Goal: Task Accomplishment & Management: Use online tool/utility

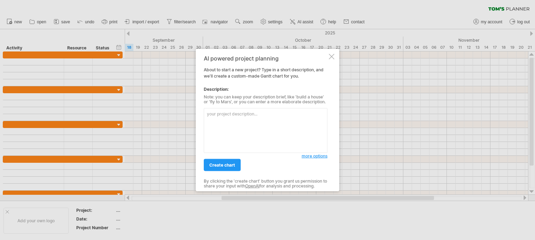
click at [247, 115] on textarea at bounding box center [266, 130] width 124 height 45
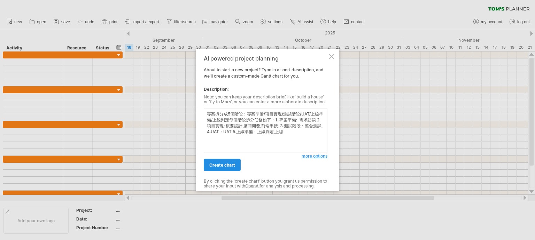
type textarea "專案拆分成5個階段：專案準備/項目實現/測試階段/UAT/上線準備/上線判定每個階段拆分任務如下：1. 專案準備: 需求訪談 2.項目實現: 概要設計,廠商開…"
click at [230, 168] on link "create chart" at bounding box center [222, 165] width 37 height 12
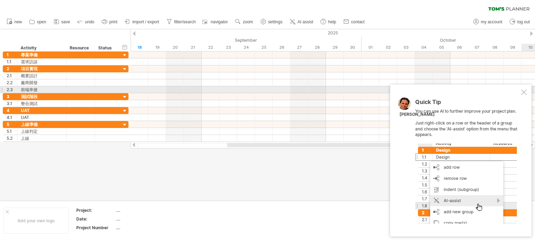
click at [524, 92] on div at bounding box center [524, 92] width 6 height 6
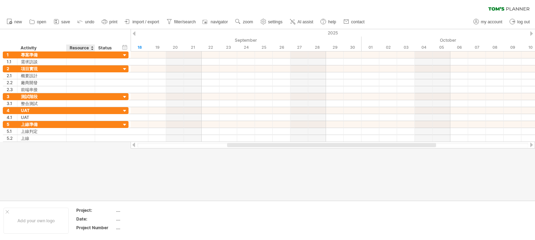
click at [75, 47] on div "Resource" at bounding box center [80, 48] width 21 height 7
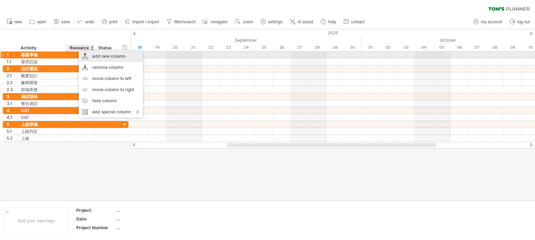
click at [94, 54] on div "add new column" at bounding box center [111, 56] width 64 height 11
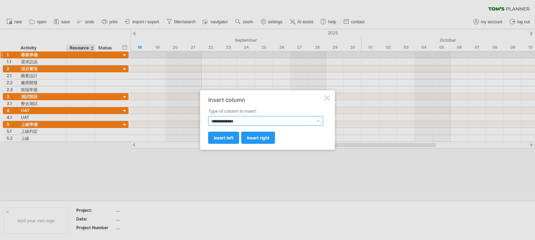
click at [238, 121] on select "**********" at bounding box center [265, 121] width 115 height 10
click at [244, 112] on label "Type of column to insert:" at bounding box center [265, 111] width 115 height 6
click at [228, 140] on span "insert left" at bounding box center [224, 137] width 20 height 5
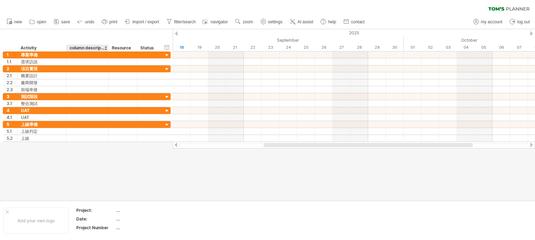
click at [89, 47] on div "column description" at bounding box center [87, 48] width 35 height 7
click at [86, 49] on input "**********" at bounding box center [87, 48] width 35 height 7
type input "*"
type input "***"
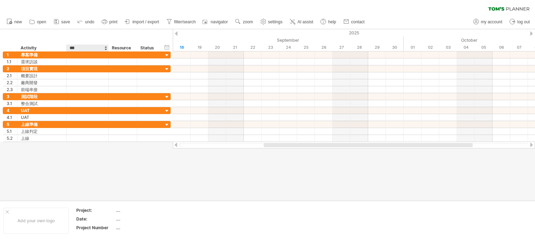
click at [80, 166] on div at bounding box center [267, 115] width 535 height 172
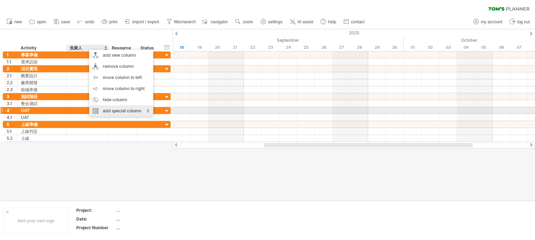
click at [129, 111] on div "add special column" at bounding box center [121, 110] width 64 height 11
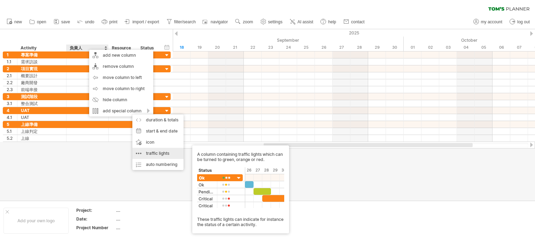
click at [155, 154] on div "traffic lights A column containing traffic lights which can be turned to green,…" at bounding box center [157, 153] width 51 height 11
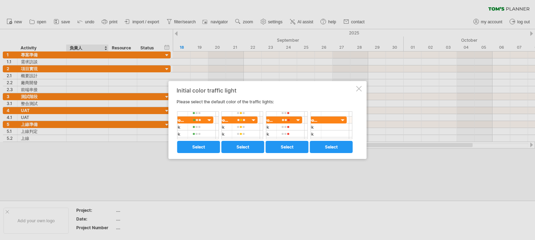
click at [204, 146] on span "select" at bounding box center [198, 146] width 13 height 5
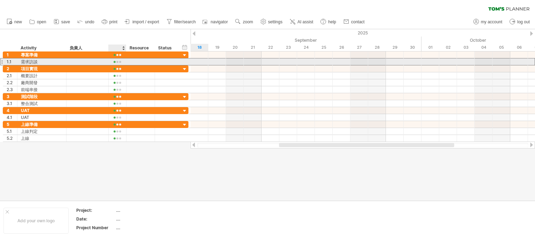
click at [116, 63] on div at bounding box center [117, 62] width 10 height 5
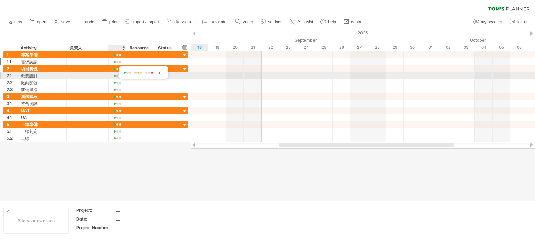
click at [140, 74] on span at bounding box center [138, 72] width 10 height 5
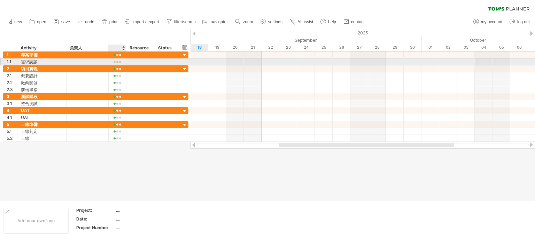
click at [119, 62] on div at bounding box center [117, 62] width 10 height 5
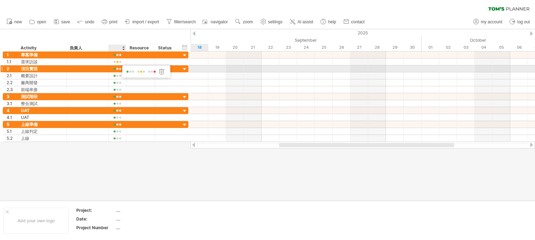
click at [152, 72] on span at bounding box center [152, 71] width 10 height 5
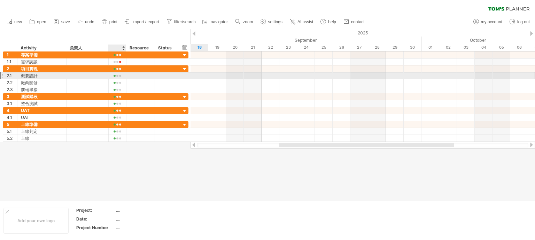
click at [116, 76] on div at bounding box center [117, 75] width 10 height 5
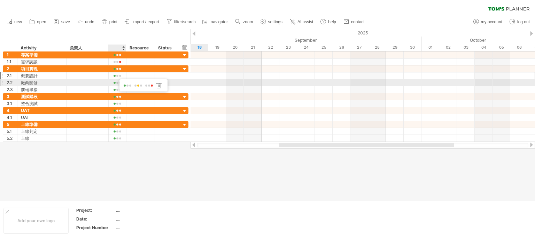
click at [89, 84] on div at bounding box center [87, 82] width 35 height 7
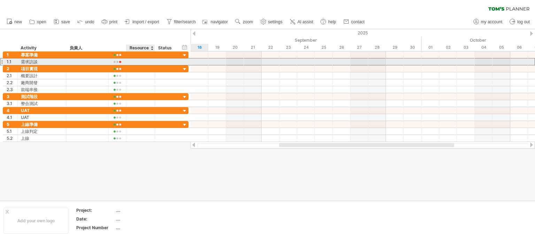
click at [139, 63] on div at bounding box center [140, 61] width 21 height 7
click at [0, 0] on input "text" at bounding box center [0, 0] width 0 height 0
type input "*"
type input "***"
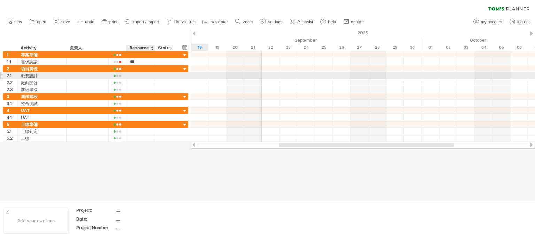
click at [131, 76] on div at bounding box center [140, 75] width 21 height 7
type input "*"
type input "******"
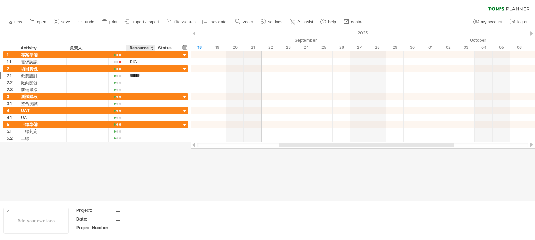
click at [135, 170] on div at bounding box center [267, 115] width 535 height 172
click at [184, 46] on div "hide start/end/duration show start/end/duration" at bounding box center [184, 47] width 7 height 7
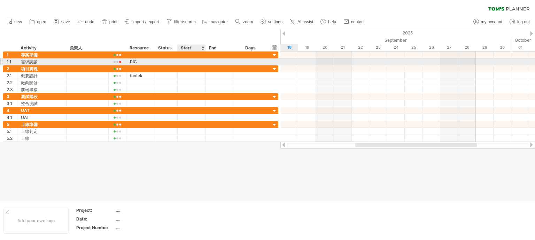
click at [189, 62] on div at bounding box center [191, 61] width 28 height 7
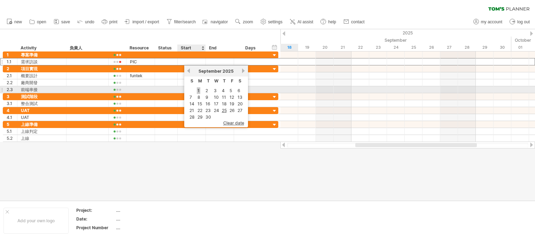
click at [198, 90] on link "1" at bounding box center [198, 90] width 3 height 7
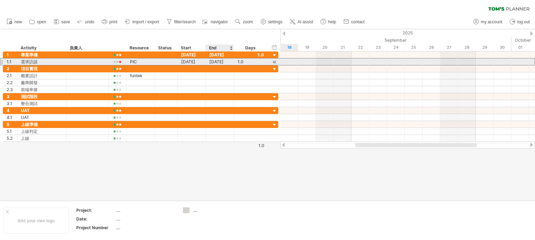
click at [221, 62] on div "01-09-25" at bounding box center [220, 61] width 28 height 7
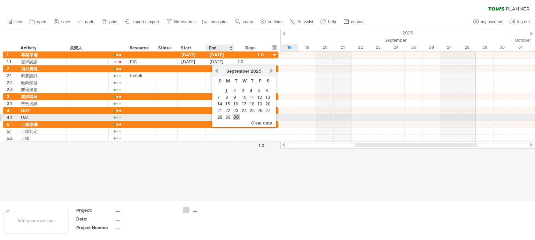
click at [236, 118] on link "30" at bounding box center [235, 117] width 7 height 7
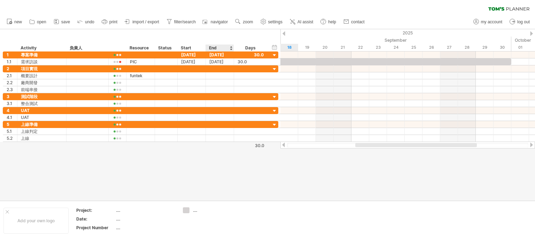
click at [220, 152] on div at bounding box center [267, 115] width 535 height 172
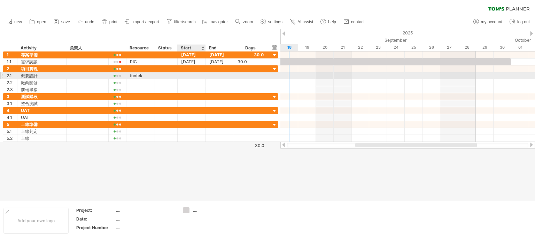
click at [189, 76] on div at bounding box center [191, 75] width 28 height 7
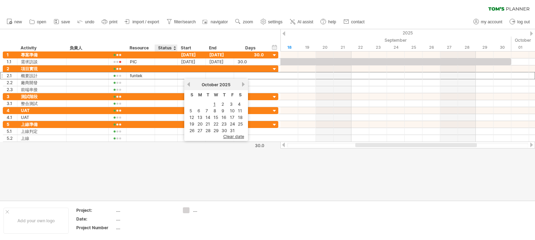
click at [174, 173] on div at bounding box center [267, 115] width 535 height 172
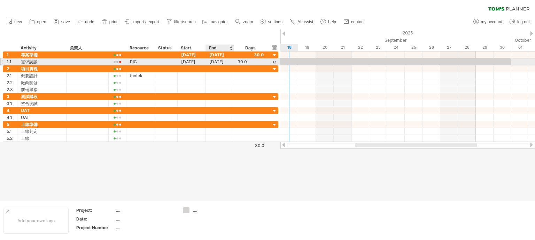
click at [217, 62] on div "30-09-25" at bounding box center [220, 61] width 28 height 7
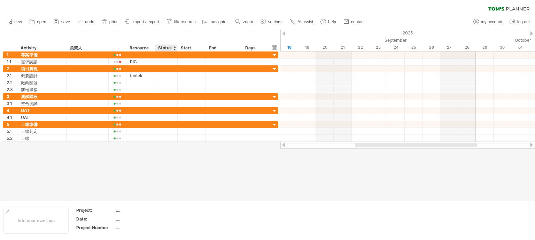
click at [181, 145] on div at bounding box center [267, 115] width 535 height 172
click at [313, 19] on span "AI assist" at bounding box center [305, 21] width 16 height 5
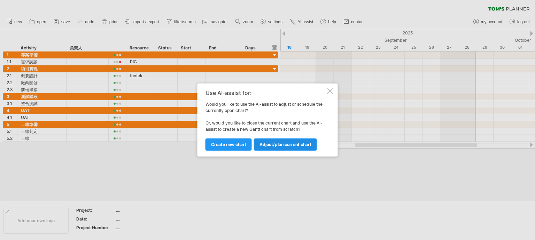
click at [271, 147] on link "Adjust/plan current chart" at bounding box center [285, 145] width 63 height 12
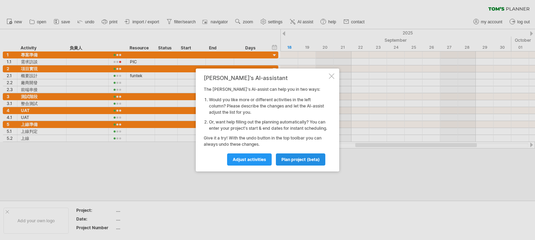
click at [293, 166] on link "plan project (beta)" at bounding box center [300, 159] width 49 height 12
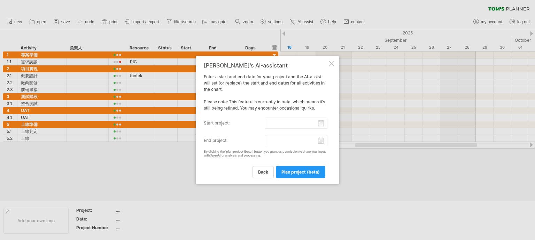
click at [289, 124] on input "start project:" at bounding box center [295, 123] width 63 height 11
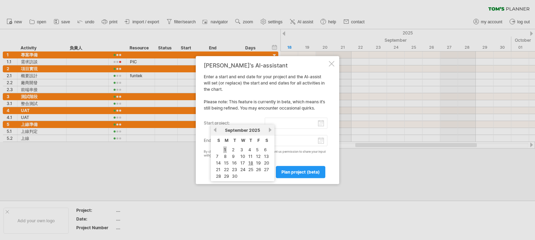
click at [225, 150] on link "1" at bounding box center [224, 150] width 3 height 7
type input "********"
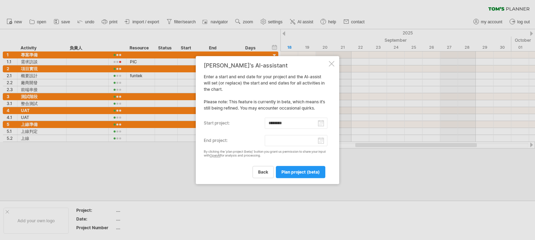
click at [321, 143] on input "end project:" at bounding box center [295, 140] width 63 height 11
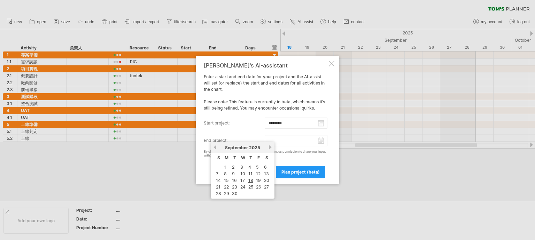
click at [270, 148] on link "next" at bounding box center [269, 147] width 5 height 5
click at [258, 191] on link "31" at bounding box center [258, 193] width 6 height 7
type input "********"
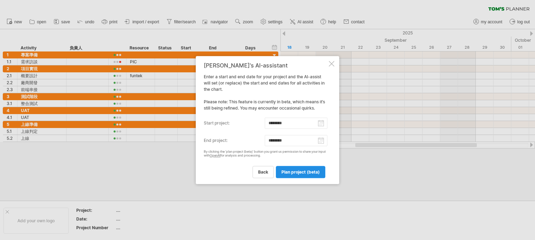
click at [304, 175] on link "plan project (beta)" at bounding box center [300, 172] width 49 height 12
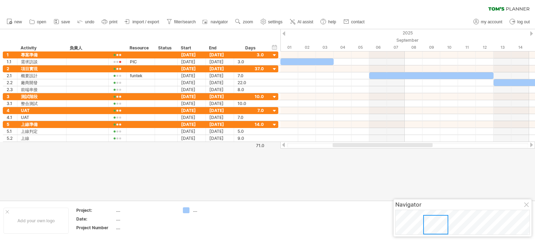
drag, startPoint x: 340, startPoint y: 145, endPoint x: 358, endPoint y: 143, distance: 18.5
click at [358, 143] on div at bounding box center [382, 145] width 100 height 4
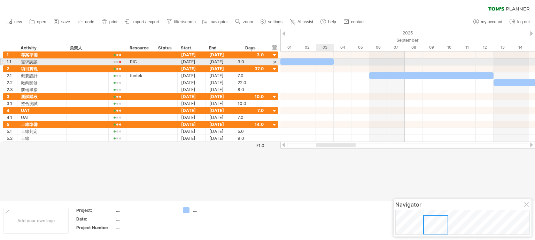
click at [332, 62] on span at bounding box center [333, 61] width 3 height 7
click at [328, 62] on div at bounding box center [306, 61] width 53 height 7
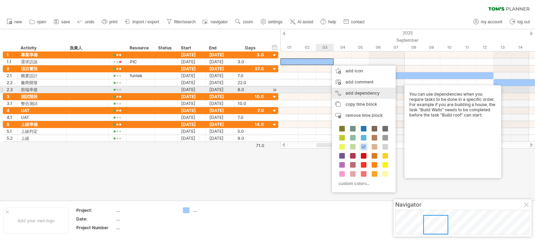
click at [353, 93] on div "add dependency You can use dependencies when you require tasks to be done in a …" at bounding box center [364, 93] width 64 height 11
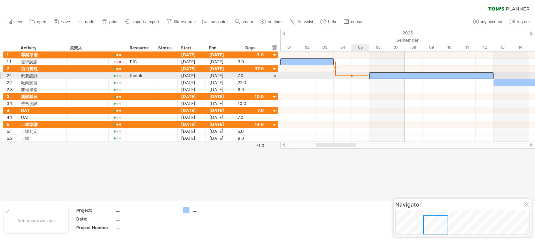
click at [368, 74] on span at bounding box center [369, 75] width 3 height 7
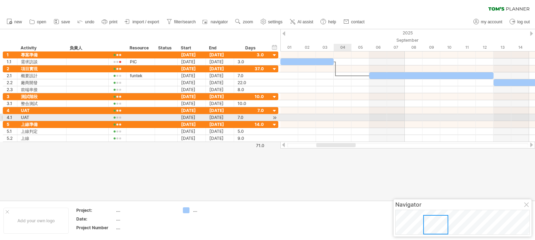
click at [341, 120] on div at bounding box center [407, 117] width 254 height 7
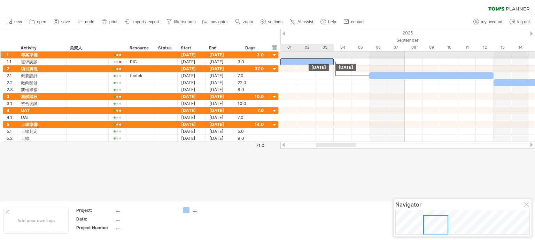
click at [311, 56] on div "Monday 08 September Friday 05 September" at bounding box center [407, 97] width 254 height 90
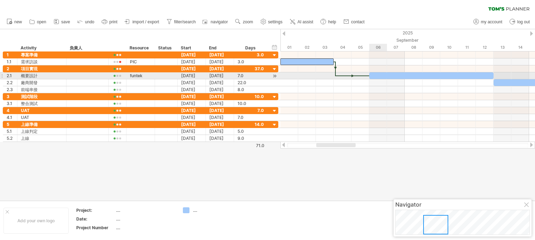
click at [384, 75] on div at bounding box center [431, 75] width 124 height 7
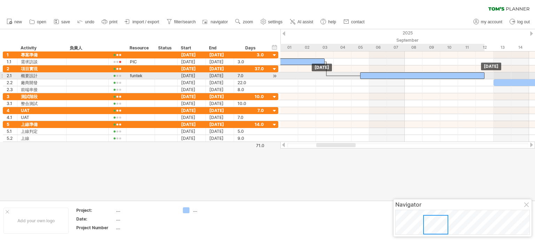
drag, startPoint x: 378, startPoint y: 75, endPoint x: 373, endPoint y: 74, distance: 4.9
click at [373, 74] on div at bounding box center [422, 75] width 124 height 7
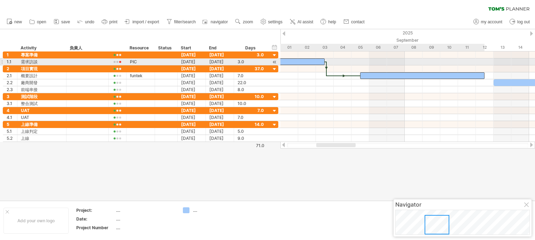
click at [308, 61] on div at bounding box center [297, 61] width 53 height 7
click at [297, 61] on div at bounding box center [297, 61] width 53 height 7
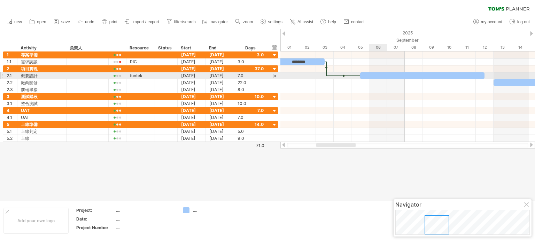
click at [379, 77] on div at bounding box center [422, 75] width 124 height 7
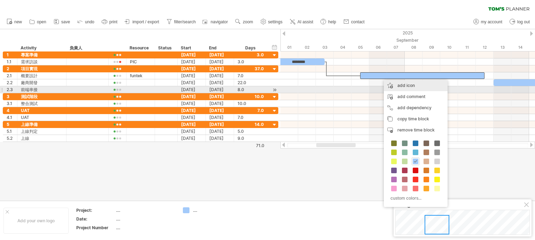
click at [411, 87] on div "add icon" at bounding box center [416, 85] width 64 height 11
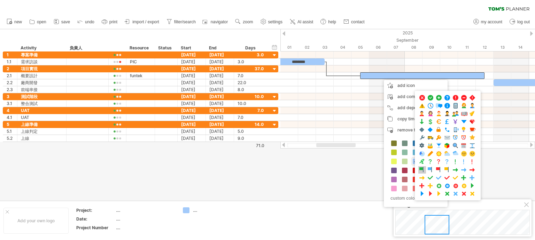
click at [421, 167] on span at bounding box center [421, 170] width 7 height 7
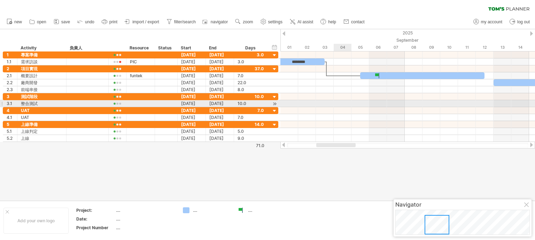
click at [351, 103] on div at bounding box center [407, 103] width 254 height 7
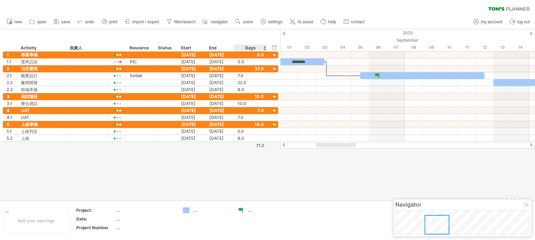
click at [251, 211] on div "...." at bounding box center [267, 210] width 38 height 6
type input "*"
click at [267, 224] on td at bounding box center [261, 220] width 55 height 27
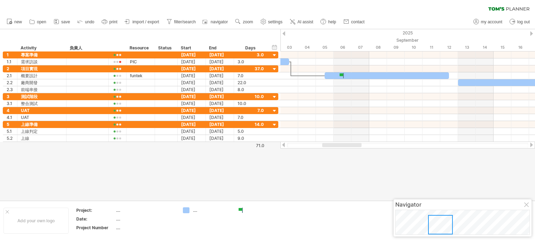
drag, startPoint x: 328, startPoint y: 143, endPoint x: 334, endPoint y: 143, distance: 6.0
click at [334, 143] on div at bounding box center [341, 145] width 39 height 4
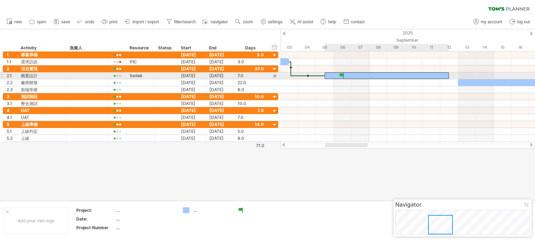
click at [326, 76] on div at bounding box center [386, 75] width 124 height 7
click at [332, 75] on span at bounding box center [333, 75] width 3 height 7
drag, startPoint x: 447, startPoint y: 74, endPoint x: 463, endPoint y: 74, distance: 16.0
click at [463, 74] on div at bounding box center [396, 75] width 142 height 7
drag, startPoint x: 466, startPoint y: 74, endPoint x: 449, endPoint y: 75, distance: 17.4
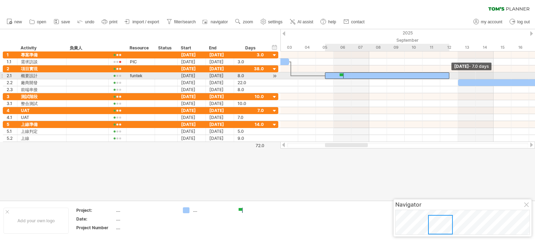
click at [449, 75] on span at bounding box center [449, 75] width 3 height 7
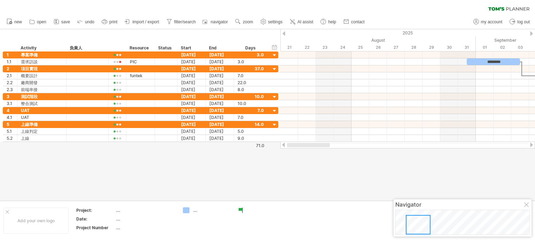
drag, startPoint x: 353, startPoint y: 146, endPoint x: 303, endPoint y: 145, distance: 49.8
click at [303, 145] on div at bounding box center [308, 145] width 43 height 4
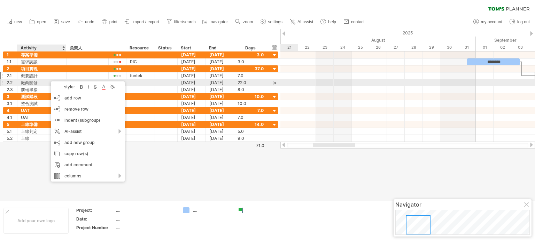
click at [36, 82] on div "廠商開發" at bounding box center [42, 82] width 42 height 7
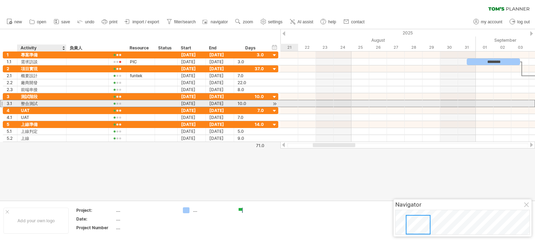
click at [44, 102] on div "整合測試" at bounding box center [42, 103] width 42 height 7
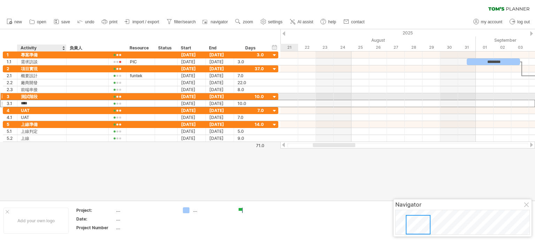
click at [44, 97] on div "測試階段" at bounding box center [42, 96] width 42 height 7
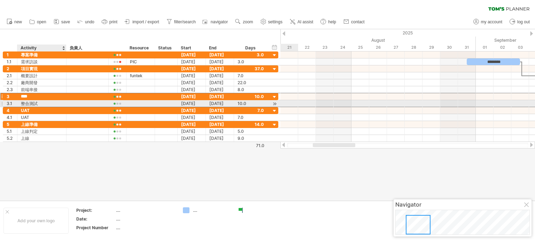
click at [41, 103] on div "整合測試" at bounding box center [42, 103] width 42 height 7
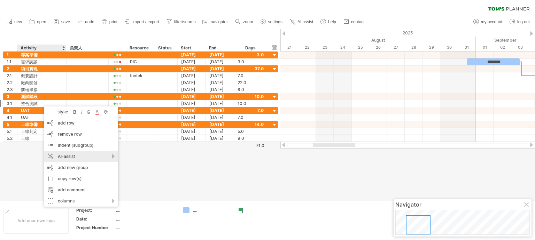
click at [104, 157] on div "AI-assist" at bounding box center [81, 156] width 74 height 11
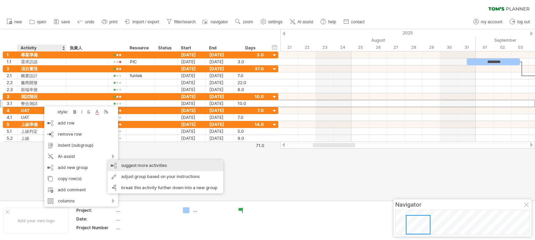
click at [157, 167] on div "suggest more activities" at bounding box center [166, 165] width 116 height 11
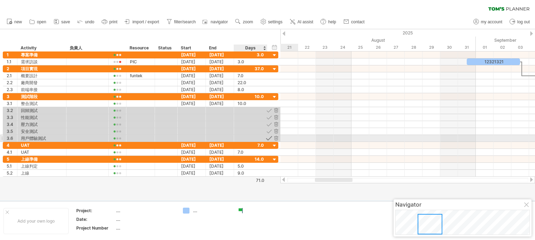
click at [268, 136] on div at bounding box center [269, 138] width 7 height 7
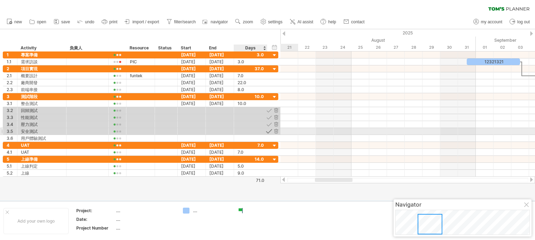
click at [269, 131] on div at bounding box center [269, 131] width 7 height 7
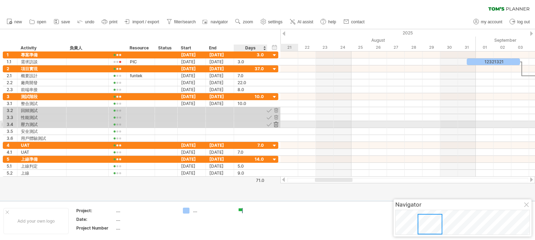
click at [276, 123] on div at bounding box center [275, 124] width 7 height 7
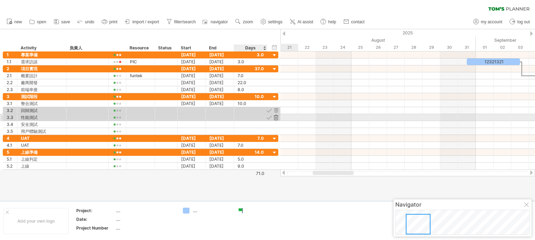
click at [276, 115] on div at bounding box center [275, 117] width 7 height 7
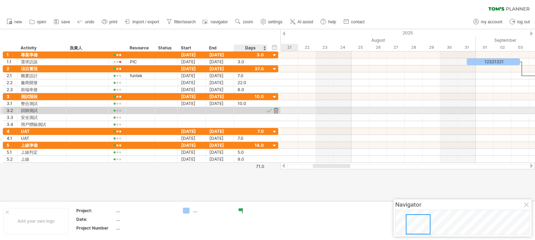
click at [277, 110] on div at bounding box center [275, 110] width 7 height 7
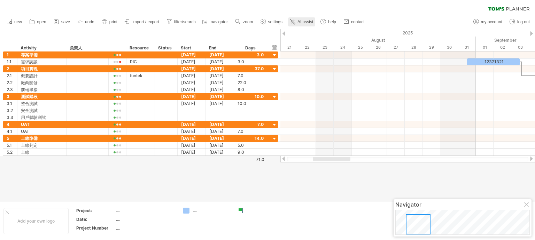
click at [313, 22] on span "AI assist" at bounding box center [305, 21] width 16 height 5
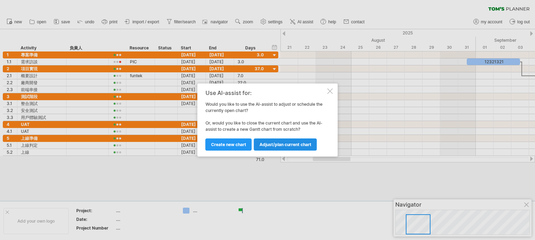
click at [289, 147] on link "Adjust/plan current chart" at bounding box center [285, 145] width 63 height 12
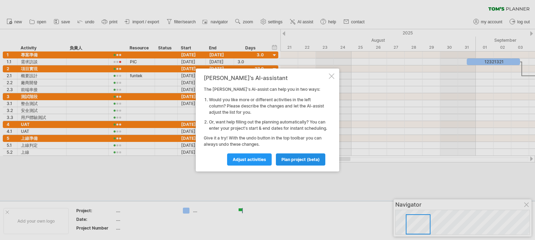
click at [303, 162] on span "plan project (beta)" at bounding box center [300, 159] width 38 height 5
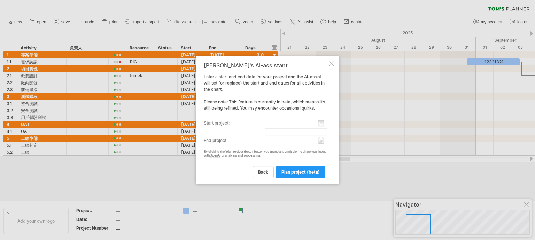
click at [329, 64] on div at bounding box center [332, 64] width 6 height 6
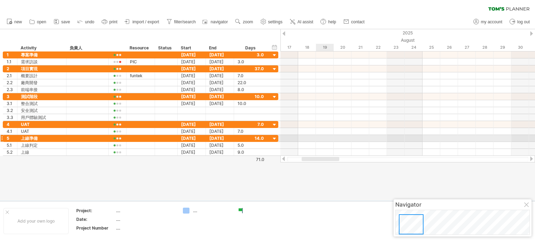
drag, startPoint x: 328, startPoint y: 160, endPoint x: 323, endPoint y: 140, distance: 20.4
click at [323, 140] on div "Trying to reach plan.tomsplanner.com Connected again... 0% clear filter new 1" at bounding box center [267, 120] width 535 height 240
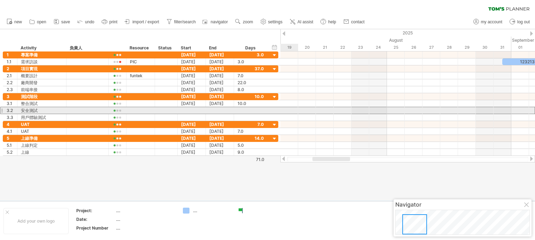
click at [2, 111] on div at bounding box center [1, 110] width 3 height 7
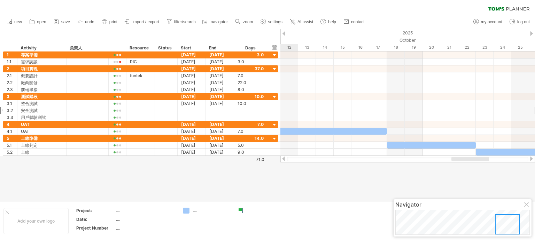
drag, startPoint x: 330, startPoint y: 160, endPoint x: 467, endPoint y: 159, distance: 136.8
click at [467, 159] on div at bounding box center [470, 159] width 38 height 4
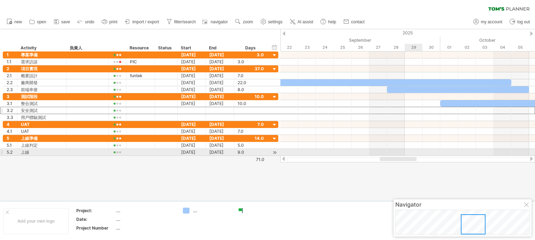
drag, startPoint x: 470, startPoint y: 159, endPoint x: 409, endPoint y: 155, distance: 60.7
click at [409, 155] on div "Trying to reach plan.tomsplanner.com Connected again... 0% clear filter new 1" at bounding box center [267, 120] width 535 height 240
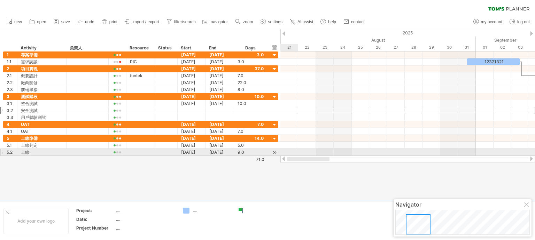
drag, startPoint x: 395, startPoint y: 158, endPoint x: 295, endPoint y: 153, distance: 100.3
click at [295, 153] on div "Trying to reach plan.tomsplanner.com Connected again... 0% clear filter new 1" at bounding box center [267, 120] width 535 height 240
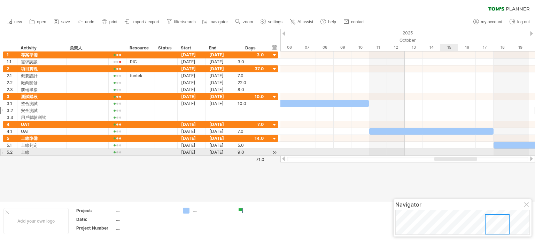
drag, startPoint x: 327, startPoint y: 157, endPoint x: 449, endPoint y: 155, distance: 121.5
click at [449, 155] on div "Trying to reach plan.tomsplanner.com Connected again... 0% clear filter new 1" at bounding box center [267, 120] width 535 height 240
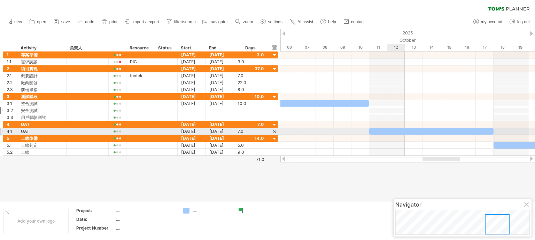
click at [394, 131] on div at bounding box center [431, 131] width 124 height 7
click at [327, 130] on div at bounding box center [407, 131] width 254 height 7
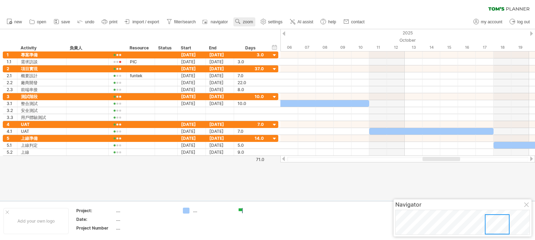
click at [253, 23] on span "zoom" at bounding box center [248, 21] width 10 height 5
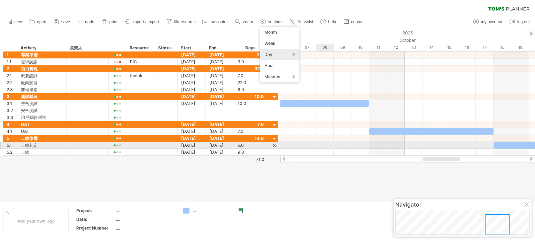
click at [333, 143] on div at bounding box center [407, 145] width 254 height 7
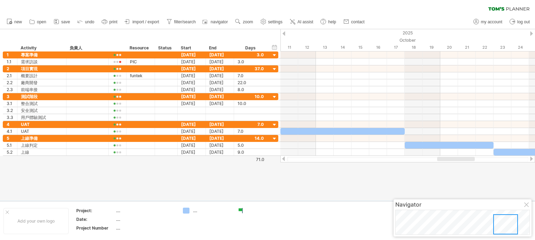
drag, startPoint x: 433, startPoint y: 161, endPoint x: 445, endPoint y: 159, distance: 12.0
click at [445, 159] on div at bounding box center [456, 159] width 38 height 4
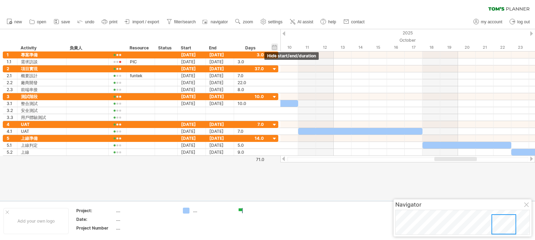
click at [274, 46] on div "hide start/end/duration show start/end/duration" at bounding box center [274, 47] width 7 height 7
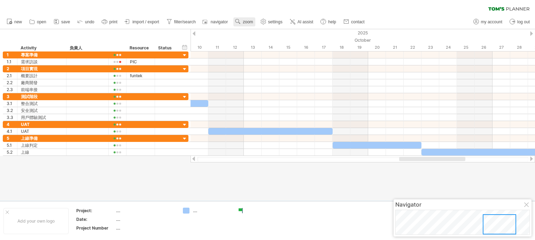
click at [253, 23] on span "zoom" at bounding box center [248, 21] width 10 height 5
click at [282, 42] on div "Week" at bounding box center [280, 43] width 39 height 11
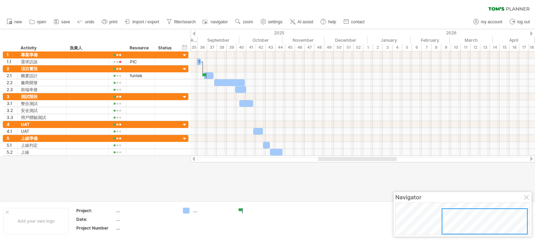
drag, startPoint x: 360, startPoint y: 158, endPoint x: 343, endPoint y: 157, distance: 16.4
click at [343, 157] on div at bounding box center [362, 159] width 344 height 7
click at [282, 22] on span "settings" at bounding box center [275, 21] width 14 height 5
select select "*"
select select "**"
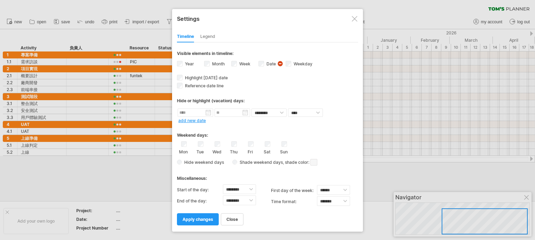
click at [355, 19] on div at bounding box center [354, 19] width 6 height 6
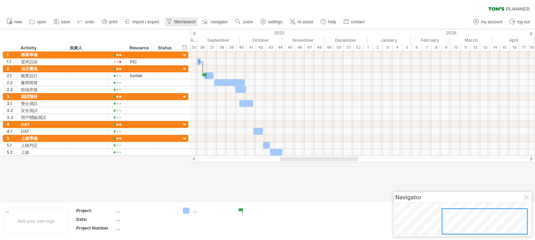
click at [196, 21] on span "filter/search" at bounding box center [185, 21] width 22 height 5
type input "**********"
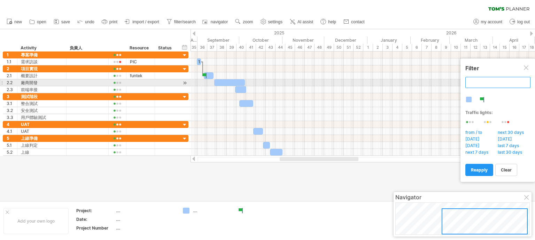
click at [482, 84] on input "text" at bounding box center [497, 82] width 65 height 11
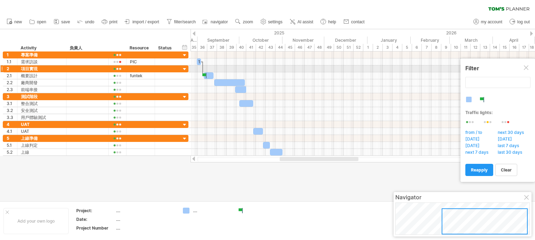
type input "**********"
click at [526, 68] on div at bounding box center [526, 68] width 6 height 6
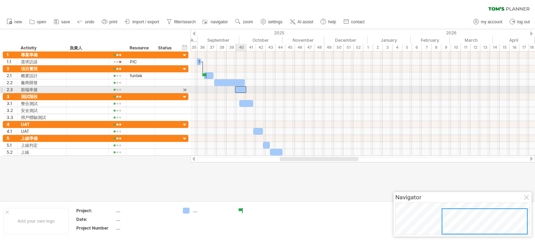
click at [239, 89] on div at bounding box center [240, 89] width 11 height 7
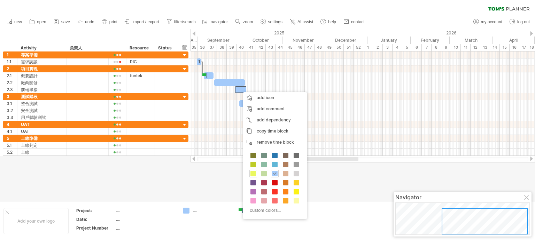
click at [255, 173] on span at bounding box center [253, 174] width 6 height 6
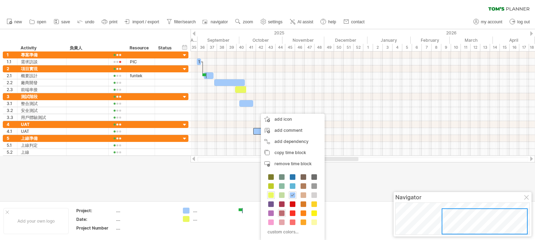
click at [283, 212] on span at bounding box center [282, 214] width 6 height 6
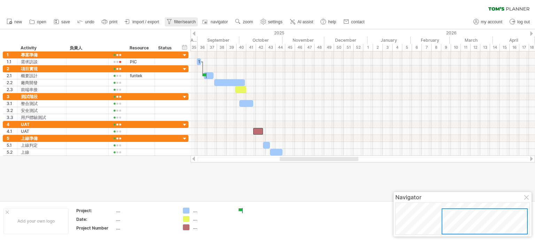
click at [182, 22] on span "filter/search" at bounding box center [185, 21] width 22 height 5
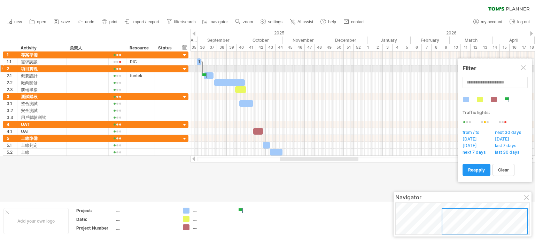
click at [523, 68] on div at bounding box center [524, 68] width 6 height 6
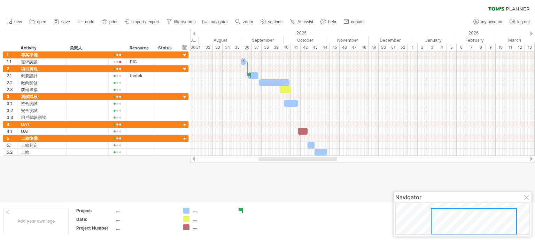
drag, startPoint x: 326, startPoint y: 159, endPoint x: 305, endPoint y: 157, distance: 21.3
click at [305, 157] on div at bounding box center [297, 159] width 79 height 4
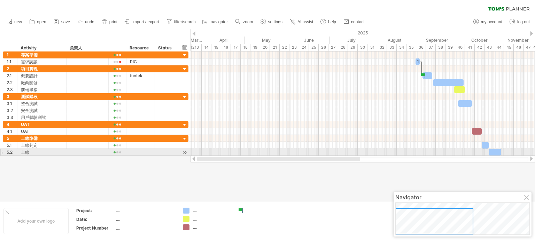
drag, startPoint x: 291, startPoint y: 158, endPoint x: 190, endPoint y: 150, distance: 101.2
click at [190, 150] on div "Trying to reach plan.tomsplanner.com Connected again... 0% clear filter new 1" at bounding box center [267, 120] width 535 height 240
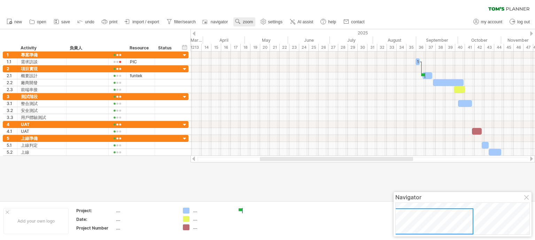
click at [253, 22] on span "zoom" at bounding box center [248, 21] width 10 height 5
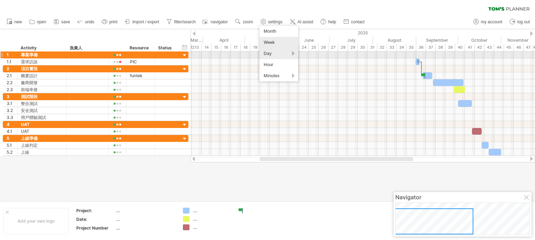
click at [276, 53] on div "Day" at bounding box center [278, 53] width 39 height 11
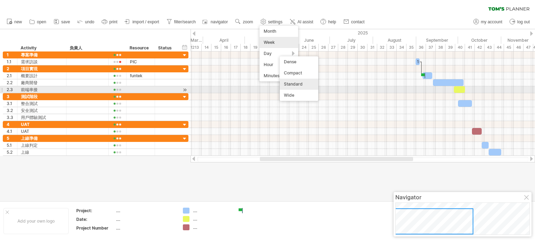
click at [292, 85] on div "Standard" at bounding box center [298, 84] width 39 height 11
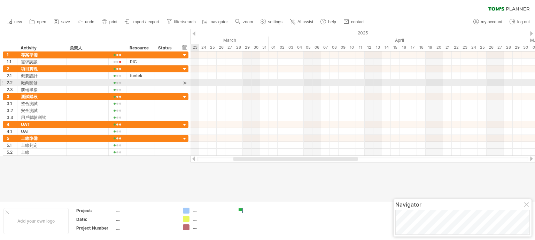
click at [185, 81] on div at bounding box center [184, 82] width 7 height 7
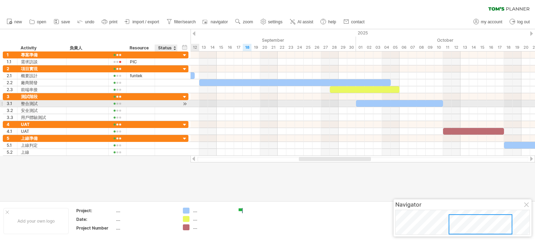
click at [184, 104] on div at bounding box center [184, 103] width 7 height 7
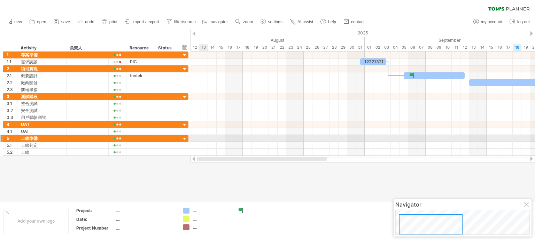
drag, startPoint x: 362, startPoint y: 158, endPoint x: 207, endPoint y: 139, distance: 156.1
click at [207, 139] on div "Trying to reach plan.tomsplanner.com Connected again... 0% clear filter new 1" at bounding box center [267, 120] width 535 height 240
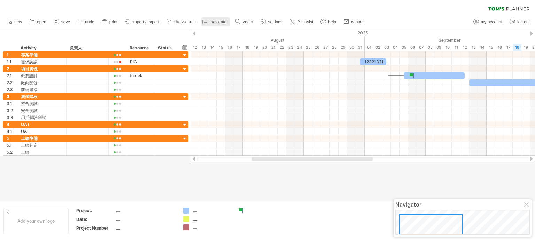
click at [224, 22] on span "navigator" at bounding box center [219, 21] width 17 height 5
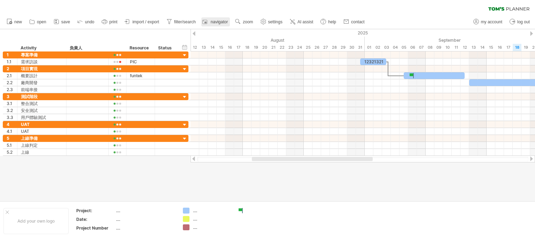
click at [224, 22] on span "navigator" at bounding box center [219, 21] width 17 height 5
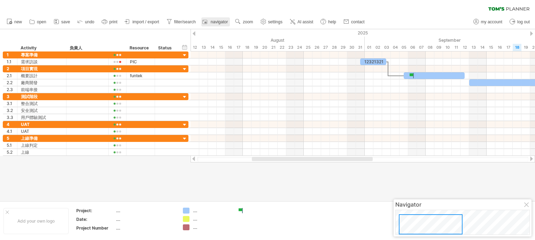
click at [224, 22] on span "navigator" at bounding box center [219, 21] width 17 height 5
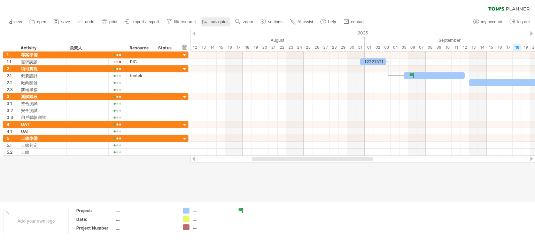
click at [224, 22] on span "navigator" at bounding box center [219, 21] width 17 height 5
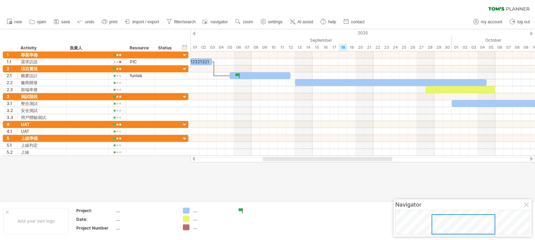
drag, startPoint x: 429, startPoint y: 222, endPoint x: 459, endPoint y: 222, distance: 29.9
click at [459, 222] on div at bounding box center [463, 224] width 64 height 20
click at [480, 224] on div at bounding box center [463, 224] width 64 height 20
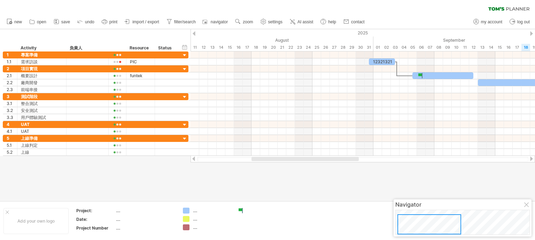
drag, startPoint x: 479, startPoint y: 223, endPoint x: 446, endPoint y: 226, distance: 32.8
click at [446, 226] on div at bounding box center [429, 224] width 64 height 20
click at [143, 22] on span "import / export" at bounding box center [145, 21] width 27 height 5
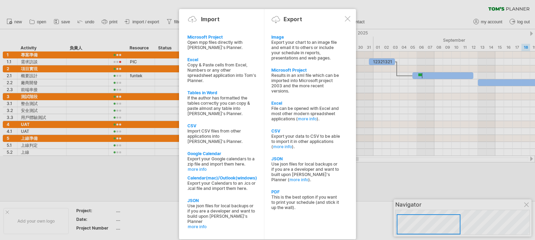
click at [349, 21] on div at bounding box center [348, 19] width 6 height 6
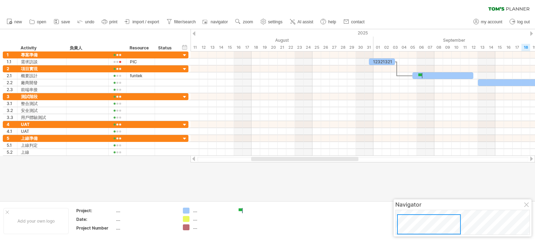
click at [325, 159] on div at bounding box center [304, 159] width 107 height 4
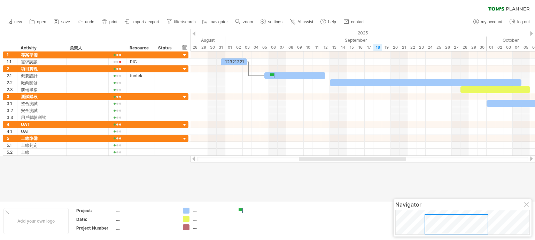
drag, startPoint x: 294, startPoint y: 160, endPoint x: 341, endPoint y: 158, distance: 47.4
click at [341, 158] on div at bounding box center [352, 159] width 107 height 4
click at [290, 157] on div at bounding box center [313, 159] width 107 height 4
click at [366, 159] on div at bounding box center [322, 159] width 125 height 4
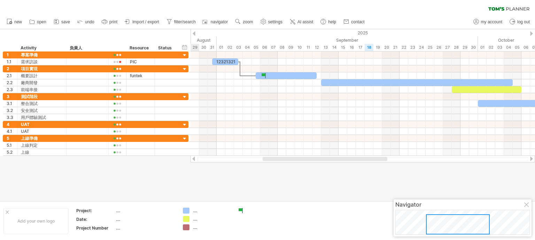
drag, startPoint x: 293, startPoint y: 160, endPoint x: 268, endPoint y: 164, distance: 25.7
click at [269, 165] on div "Trying to reach plan.tomsplanner.com Connected again... 0% clear filter new 1" at bounding box center [267, 120] width 535 height 240
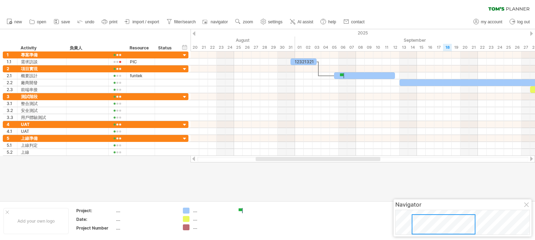
click at [278, 5] on div "clear filter reapply filter" at bounding box center [267, 7] width 535 height 15
click at [281, 21] on span "settings" at bounding box center [275, 21] width 14 height 5
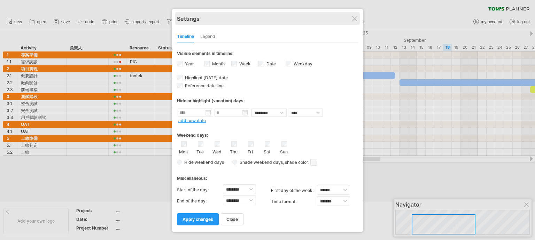
click at [357, 17] on div "Settings" at bounding box center [267, 18] width 181 height 13
click at [351, 15] on div "Settings" at bounding box center [267, 18] width 181 height 13
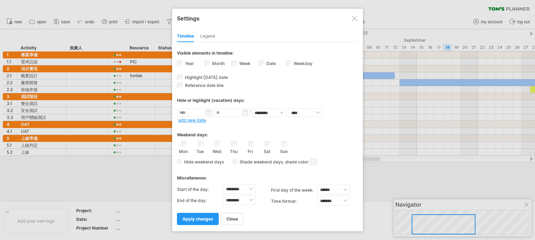
click at [355, 17] on div at bounding box center [354, 19] width 6 height 6
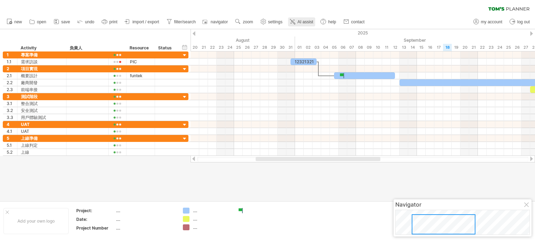
click at [315, 25] on link "AI assist" at bounding box center [301, 21] width 27 height 9
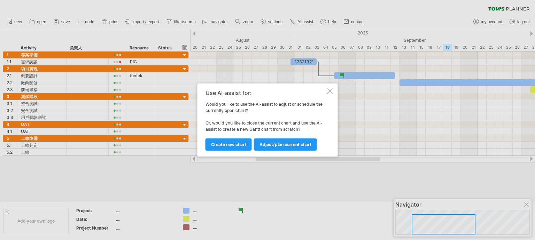
click at [331, 91] on div at bounding box center [330, 91] width 6 height 6
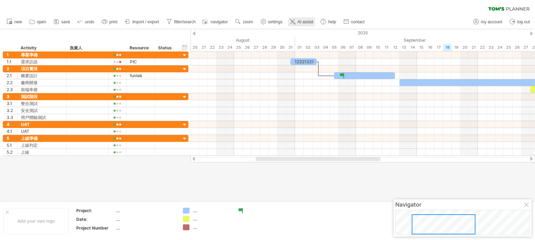
click at [313, 23] on span "AI assist" at bounding box center [305, 21] width 16 height 5
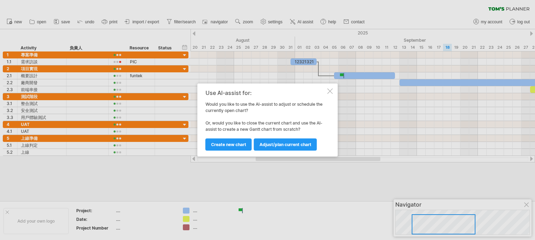
click at [331, 91] on div at bounding box center [330, 91] width 6 height 6
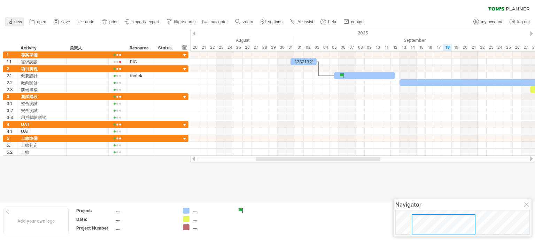
click at [18, 22] on span "new" at bounding box center [18, 21] width 8 height 5
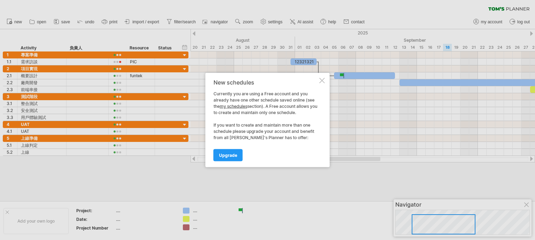
drag, startPoint x: 320, startPoint y: 81, endPoint x: 245, endPoint y: 151, distance: 102.7
click at [244, 152] on div "New schedules Currently you are using a Free account and you already have one o…" at bounding box center [265, 120] width 104 height 82
click at [324, 79] on div at bounding box center [322, 81] width 6 height 6
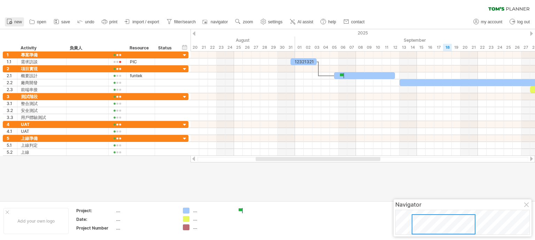
click at [19, 22] on span "new" at bounding box center [18, 21] width 8 height 5
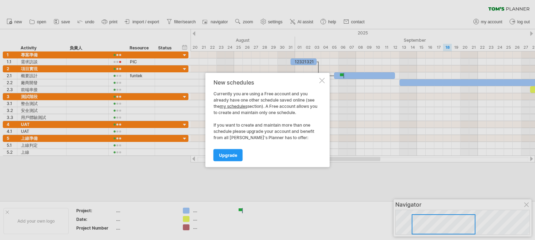
click at [321, 77] on div "New schedules Currently you are using a Free account and you already have one o…" at bounding box center [267, 120] width 124 height 94
click at [326, 81] on div "New schedules Currently you are using a Free account and you already have one o…" at bounding box center [267, 120] width 124 height 94
click at [322, 80] on div at bounding box center [322, 81] width 6 height 6
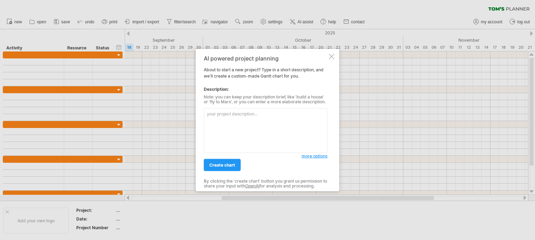
click at [260, 117] on textarea at bounding box center [266, 130] width 124 height 45
click at [319, 158] on span "more options" at bounding box center [314, 155] width 26 height 5
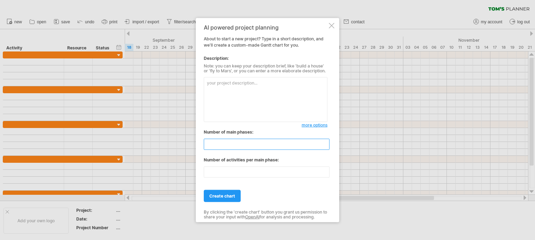
click at [226, 144] on input "**" at bounding box center [267, 144] width 126 height 11
drag, startPoint x: 213, startPoint y: 145, endPoint x: 199, endPoint y: 144, distance: 13.6
click at [199, 144] on div "AI powered project planning About to start a new project? Type in a short descr…" at bounding box center [267, 120] width 143 height 204
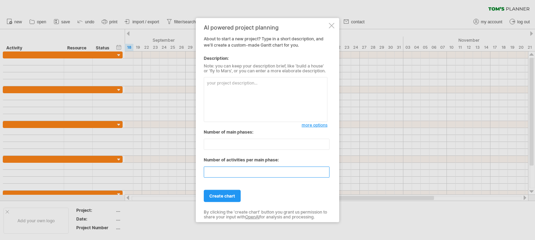
click at [224, 175] on input "**" at bounding box center [267, 172] width 126 height 11
click at [309, 125] on span "more options" at bounding box center [314, 125] width 26 height 5
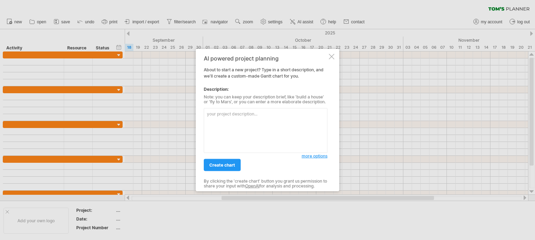
click at [264, 120] on textarea at bounding box center [266, 130] width 124 height 45
click at [316, 157] on span "more options" at bounding box center [314, 155] width 26 height 5
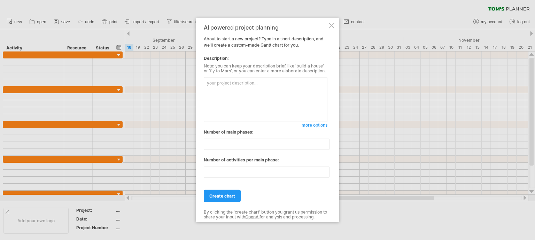
click at [318, 124] on span "more options" at bounding box center [314, 125] width 26 height 5
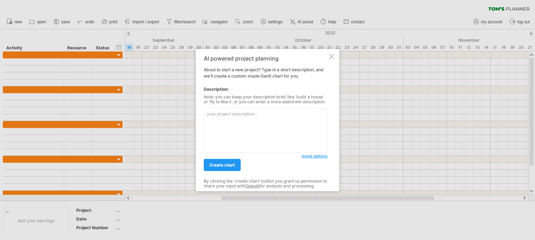
click at [245, 118] on textarea at bounding box center [266, 130] width 124 height 45
paste textarea "專案拆分成5個階段：專案準備/項目實現/測試階段/UAT/上線準備/上線判定每個階段拆分任務如下：1. 專案準備: 需求訪談 2.項目實現: 概要設計,廠商開…"
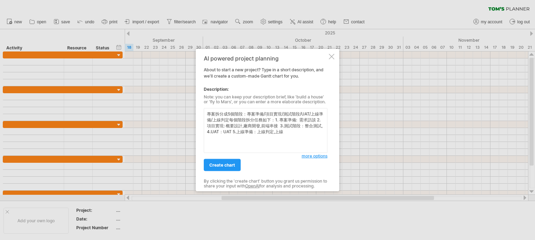
type textarea "專案拆分成5個階段：專案準備/項目實現/測試階段/UAT/上線準備/上線判定每個階段拆分任務如下：1. 專案準備: 需求訪談 2.項目實現: 概要設計,廠商開…"
click at [334, 53] on div "AI powered project planning About to start a new project? Type in a short descr…" at bounding box center [267, 120] width 143 height 142
click at [334, 55] on div "AI powered project planning About to start a new project? Type in a short descr…" at bounding box center [267, 120] width 143 height 142
click at [332, 57] on div at bounding box center [332, 57] width 6 height 6
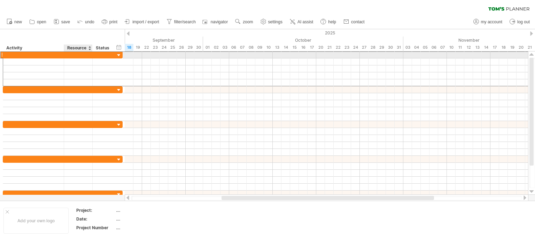
click at [83, 53] on div at bounding box center [78, 55] width 21 height 7
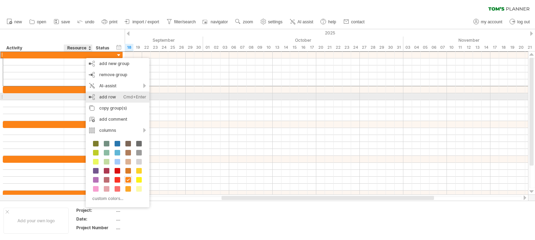
click at [102, 97] on div "add row Ctrl+Enter Cmd+Enter" at bounding box center [118, 97] width 64 height 11
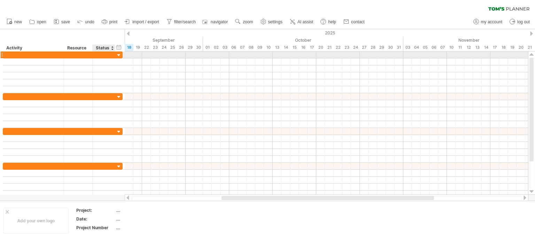
click at [119, 55] on div at bounding box center [119, 55] width 7 height 7
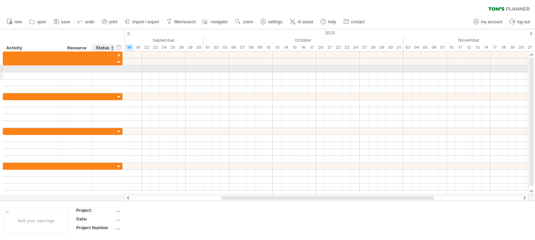
click at [92, 78] on div at bounding box center [91, 75] width 3 height 7
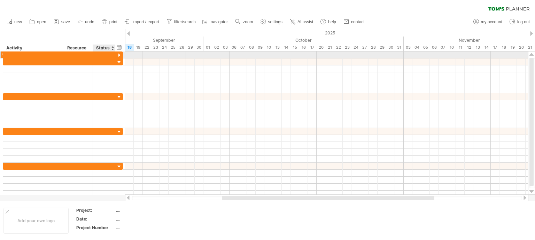
click at [119, 53] on div at bounding box center [119, 55] width 7 height 7
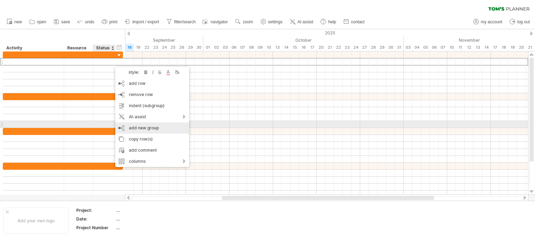
click at [155, 127] on div "add new group" at bounding box center [152, 128] width 74 height 11
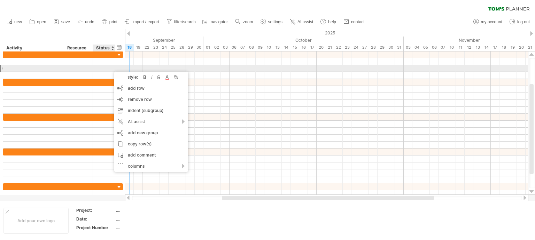
click at [36, 69] on div at bounding box center [34, 68] width 54 height 7
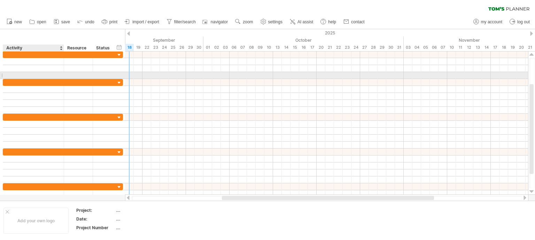
click at [27, 73] on div at bounding box center [34, 75] width 54 height 7
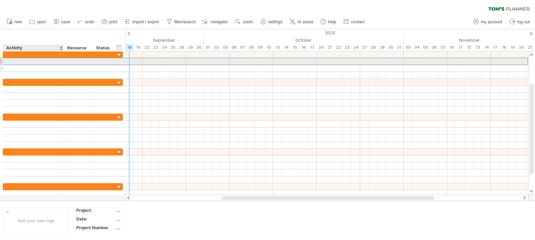
click at [21, 64] on div at bounding box center [63, 65] width 120 height 28
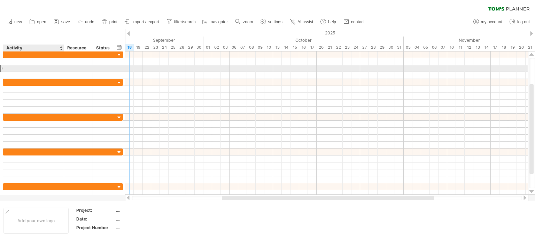
click at [21, 68] on input "text" at bounding box center [34, 68] width 54 height 7
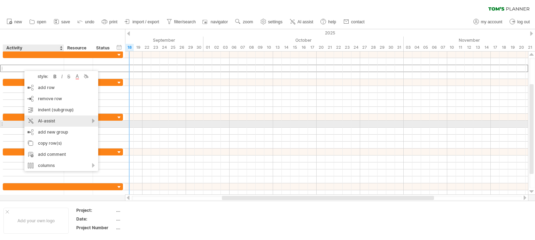
click at [69, 121] on div "AI-assist" at bounding box center [61, 121] width 74 height 11
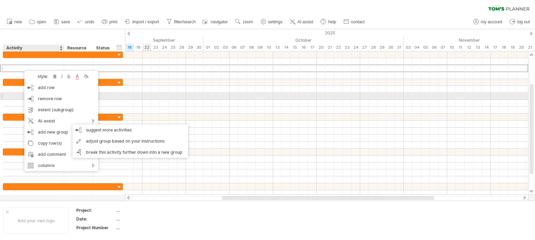
click at [150, 98] on div at bounding box center [326, 96] width 403 height 7
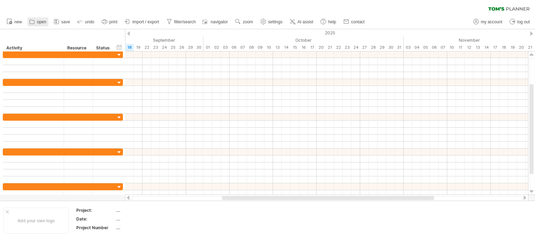
click at [36, 24] on link "open" at bounding box center [37, 21] width 21 height 9
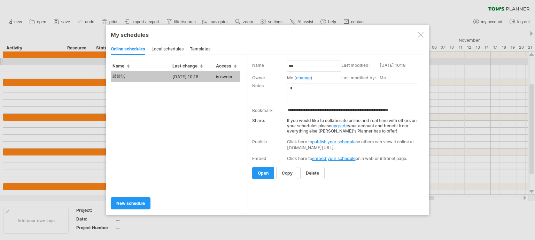
click at [153, 81] on td "敲敲話" at bounding box center [141, 76] width 60 height 11
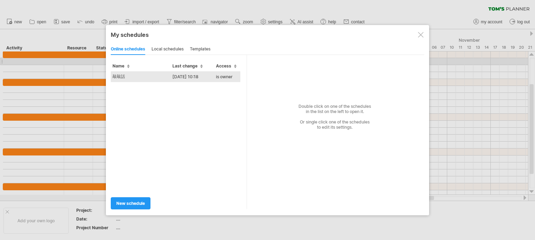
click at [127, 77] on td "敲敲話" at bounding box center [141, 76] width 60 height 11
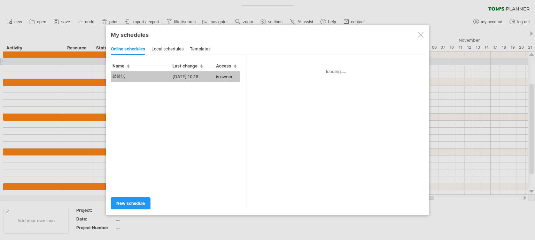
click at [128, 77] on td "敲敲話" at bounding box center [141, 76] width 60 height 11
click at [128, 77] on div "Trying to reach [DOMAIN_NAME] Connected again... 0% clear filter new" at bounding box center [267, 120] width 535 height 240
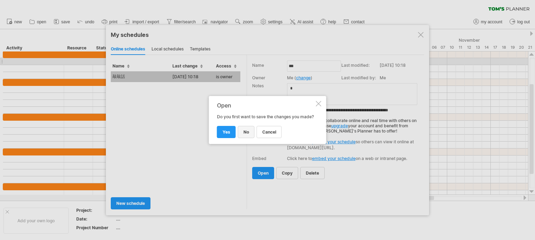
click at [248, 135] on link "no" at bounding box center [246, 132] width 17 height 12
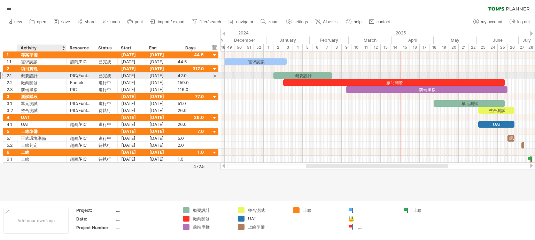
click at [33, 76] on div "概要設計" at bounding box center [42, 75] width 42 height 7
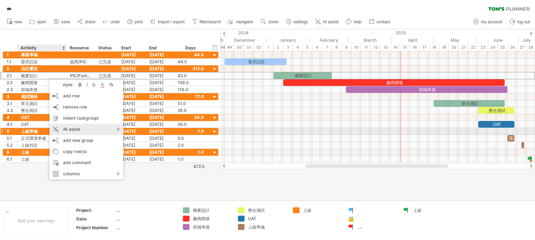
click at [113, 133] on div "AI-assist" at bounding box center [86, 129] width 74 height 11
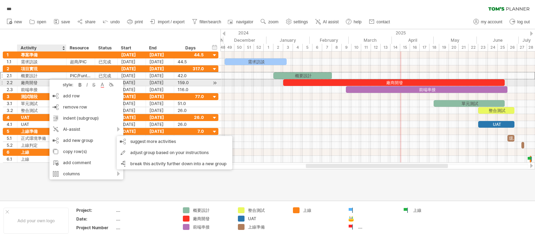
click at [34, 83] on div "廠商開發" at bounding box center [42, 82] width 42 height 7
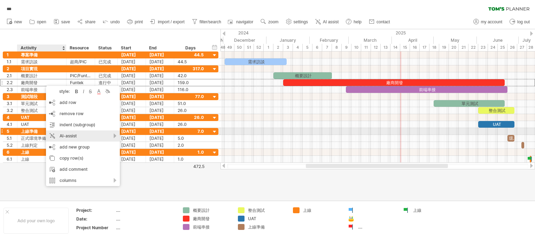
click at [101, 135] on div "AI-assist" at bounding box center [83, 136] width 74 height 11
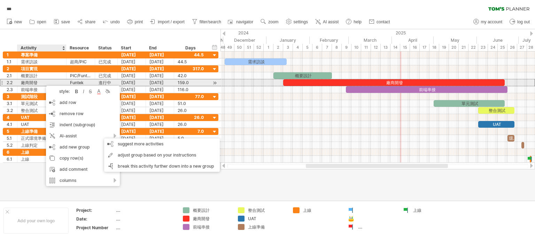
click at [30, 82] on div "廠商開發" at bounding box center [42, 82] width 42 height 7
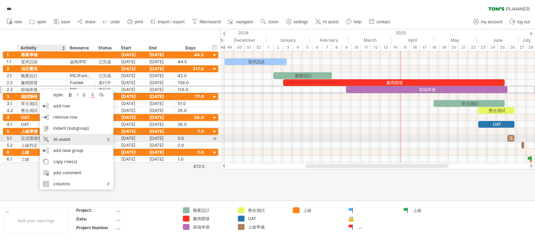
click at [109, 139] on div "AI-assist" at bounding box center [77, 139] width 74 height 11
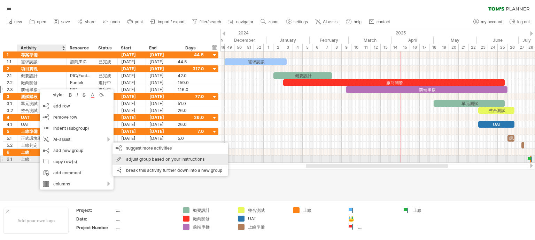
click at [158, 159] on div "adjust group based on your instructions" at bounding box center [170, 159] width 116 height 11
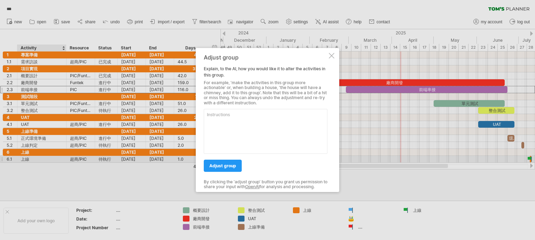
click at [222, 116] on textarea at bounding box center [266, 131] width 124 height 45
type textarea "j"
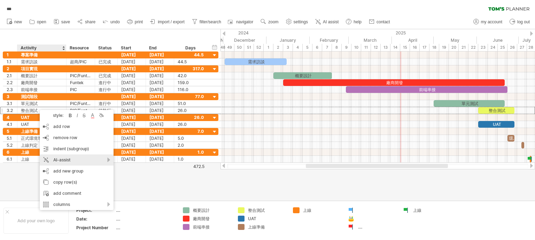
click at [94, 164] on div "AI-assist" at bounding box center [77, 160] width 74 height 11
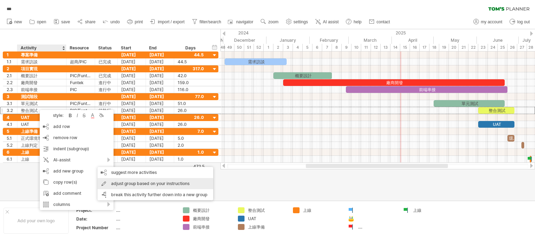
click at [131, 182] on div "adjust group based on your instructions" at bounding box center [155, 183] width 116 height 11
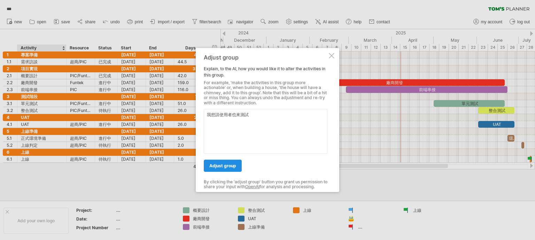
click at [222, 164] on span "adjust group" at bounding box center [222, 165] width 27 height 5
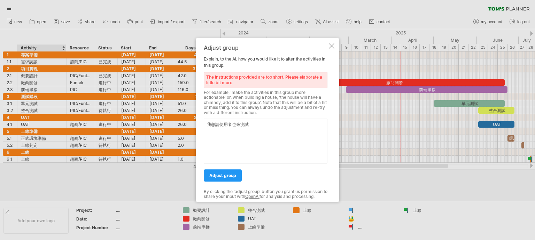
click at [252, 135] on textarea "我想請使用者也來測試" at bounding box center [266, 141] width 124 height 45
type textarea "我想請使用者也來測試幫我新增幾個項目"
click at [231, 174] on span "adjust group" at bounding box center [222, 175] width 27 height 5
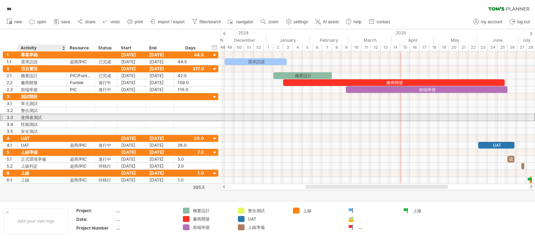
click at [31, 115] on div "使用者測試" at bounding box center [42, 117] width 42 height 7
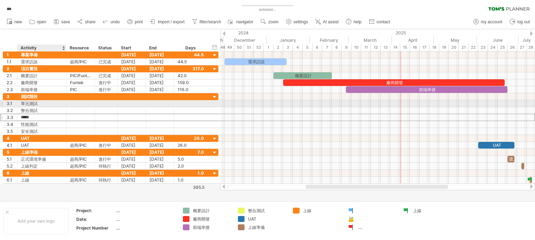
click at [40, 104] on div "單元測試" at bounding box center [42, 103] width 42 height 7
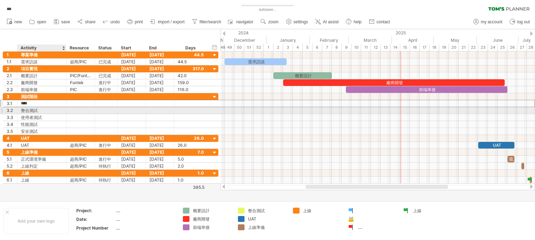
click at [42, 111] on div "整合測試" at bounding box center [42, 110] width 42 height 7
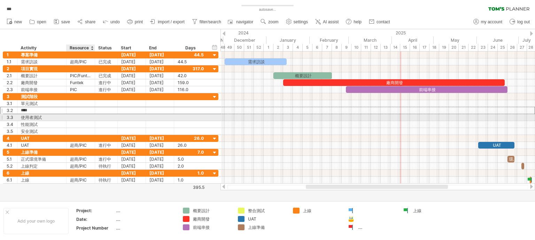
click at [85, 117] on div at bounding box center [80, 117] width 21 height 7
click at [55, 117] on div "使用者測試" at bounding box center [42, 117] width 42 height 7
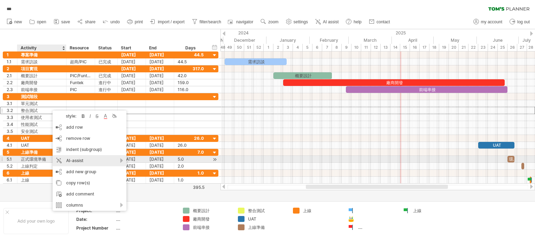
click at [96, 161] on div "AI-assist" at bounding box center [90, 160] width 74 height 11
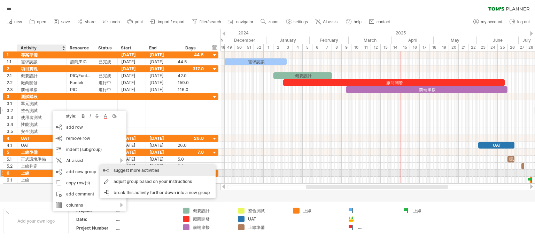
click at [144, 172] on div "suggest more activities" at bounding box center [158, 170] width 116 height 11
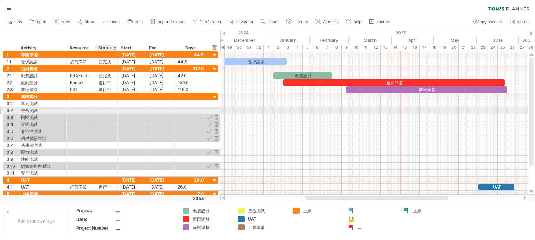
click at [105, 111] on div at bounding box center [105, 110] width 15 height 7
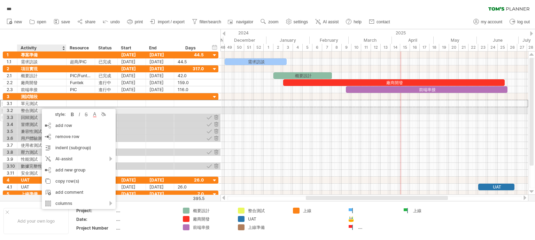
click at [34, 114] on div "回歸測試" at bounding box center [42, 117] width 42 height 7
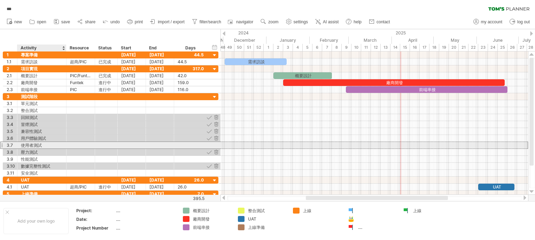
click at [48, 145] on div "使用者測試" at bounding box center [42, 145] width 42 height 7
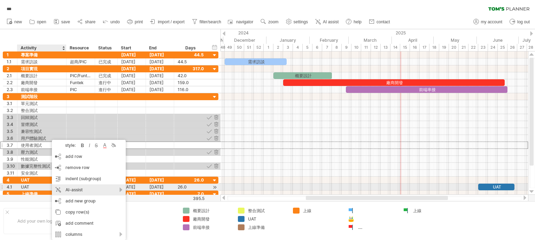
click at [95, 189] on div "AI-assist" at bounding box center [89, 189] width 74 height 11
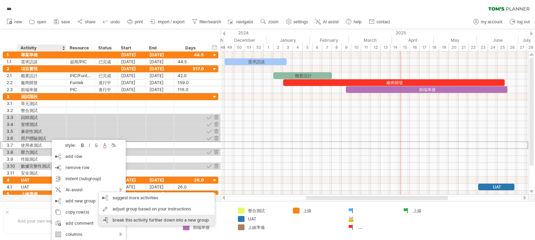
click at [198, 221] on div "break this activity further down into a new group" at bounding box center [157, 220] width 116 height 11
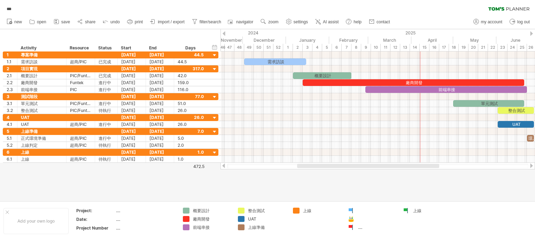
drag, startPoint x: 321, startPoint y: 165, endPoint x: 312, endPoint y: 163, distance: 8.9
click at [312, 163] on div at bounding box center [377, 166] width 314 height 7
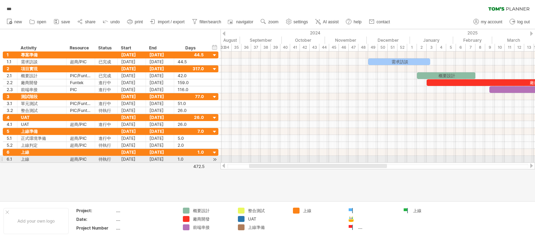
drag, startPoint x: 316, startPoint y: 166, endPoint x: 261, endPoint y: 157, distance: 54.9
click at [261, 157] on div "Trying to reach [DOMAIN_NAME] Connected again... 0% autosave... *** clear filte…" at bounding box center [267, 120] width 535 height 240
